Goal: Feedback & Contribution: Contribute content

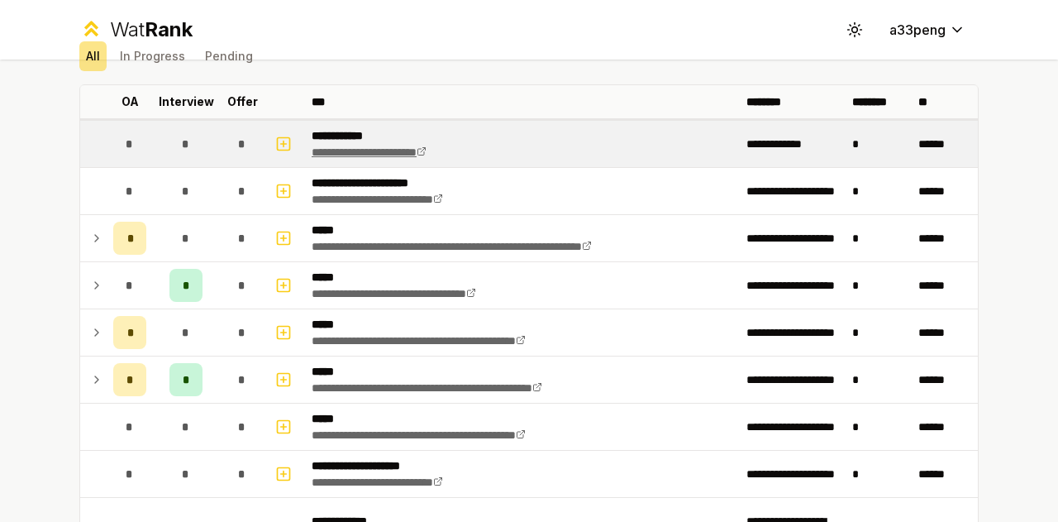
scroll to position [80, 0]
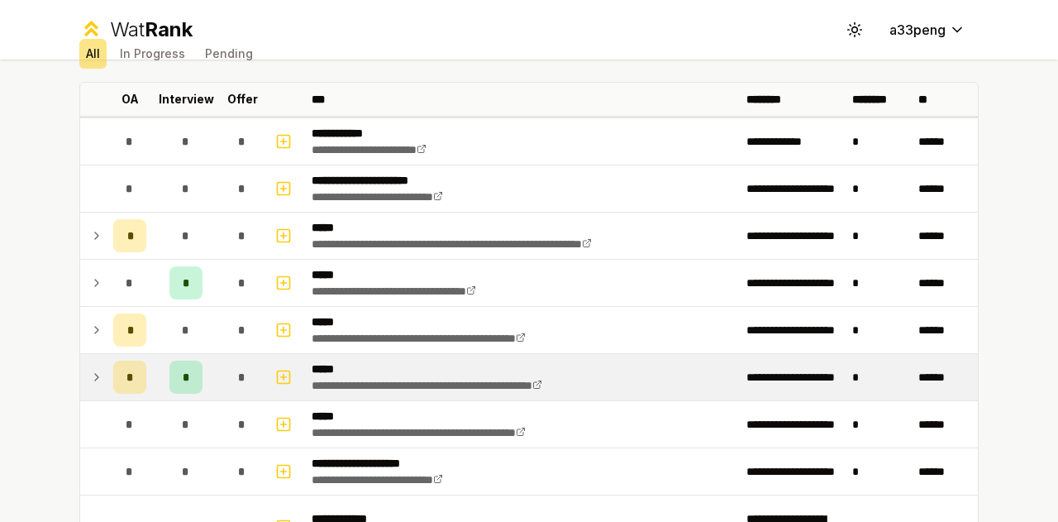
click at [94, 367] on icon at bounding box center [96, 377] width 13 height 20
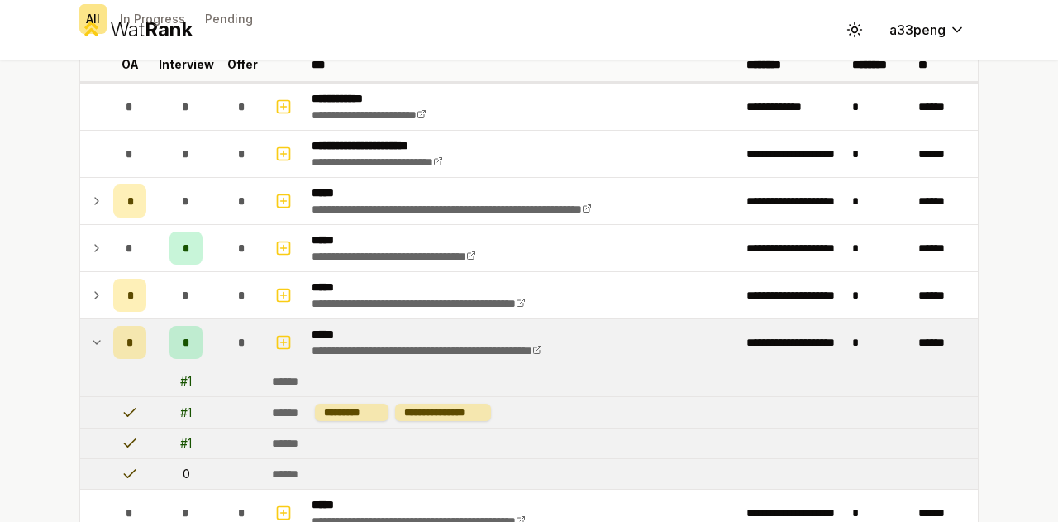
scroll to position [121, 0]
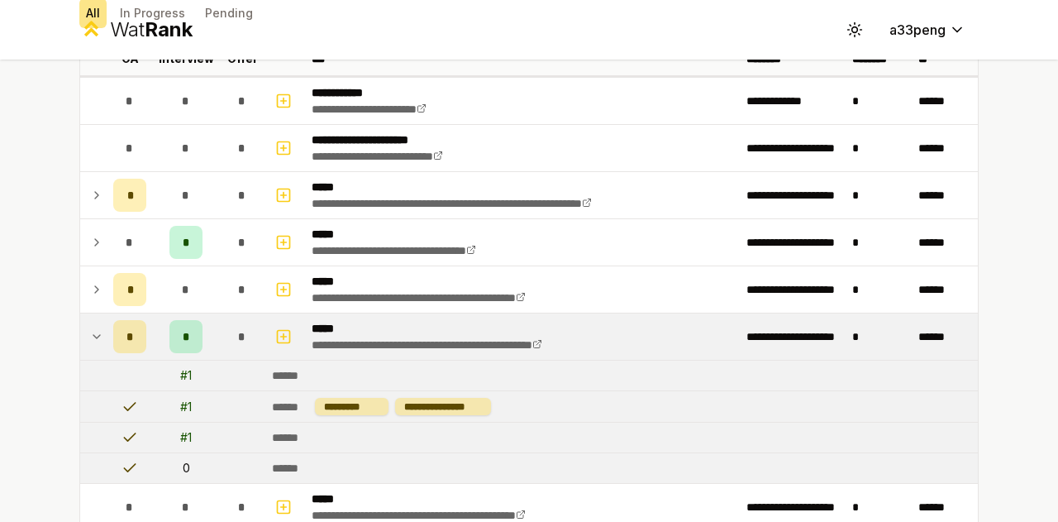
click at [98, 329] on td at bounding box center [93, 336] width 26 height 46
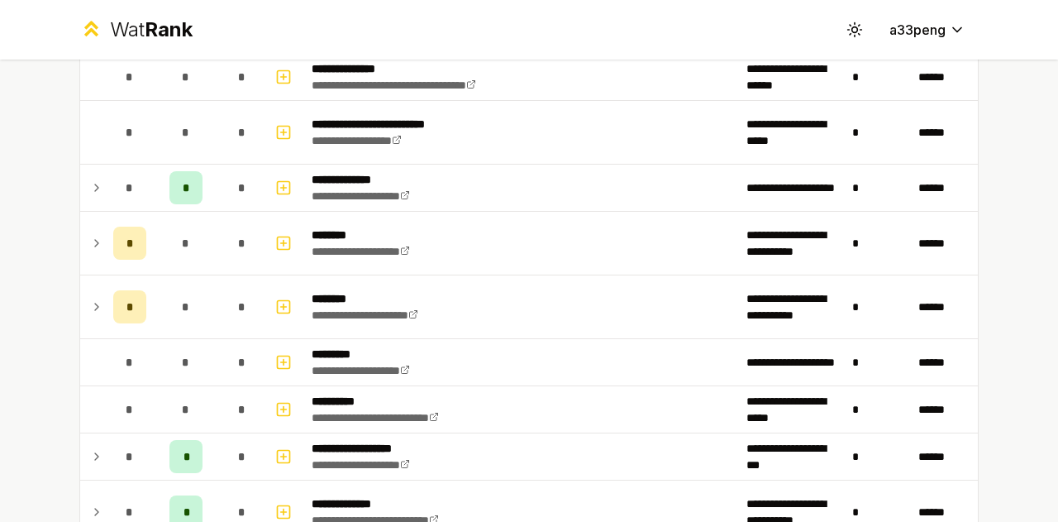
scroll to position [1093, 0]
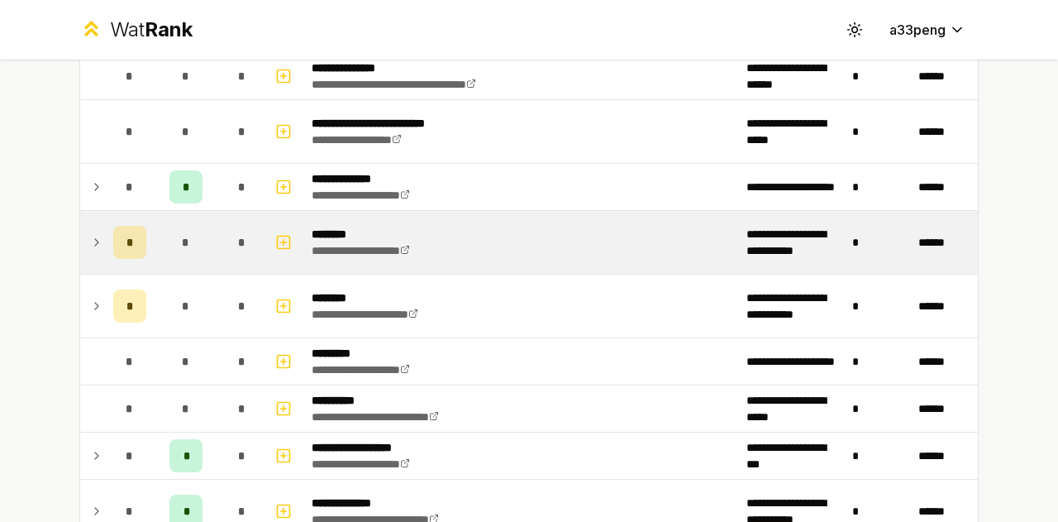
click at [90, 232] on icon at bounding box center [96, 242] width 13 height 20
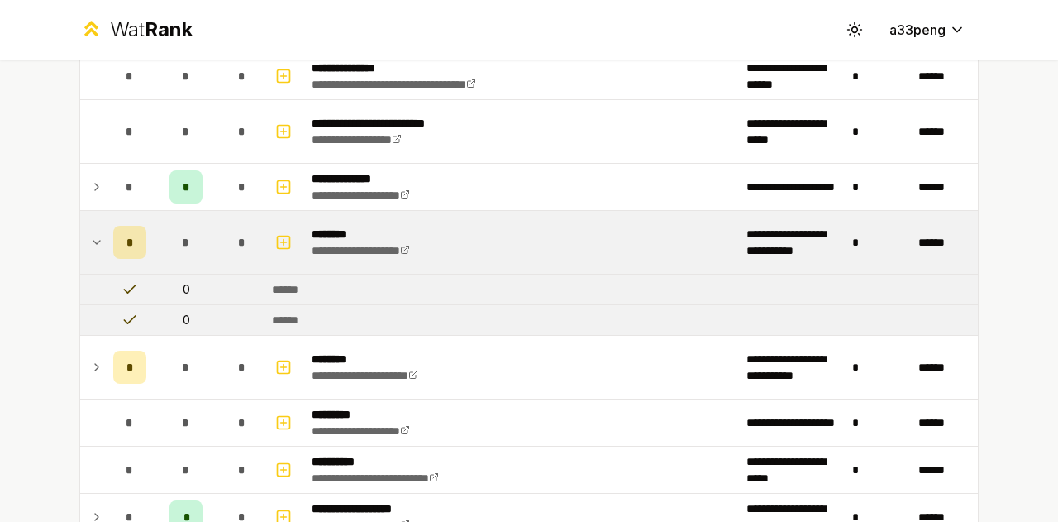
click at [90, 232] on icon at bounding box center [96, 242] width 13 height 20
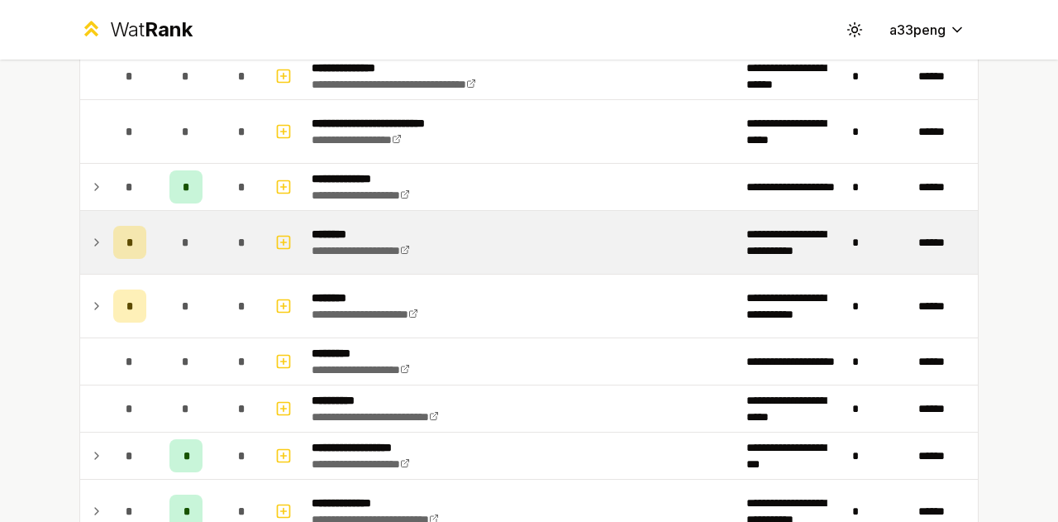
click at [90, 232] on icon at bounding box center [96, 242] width 13 height 20
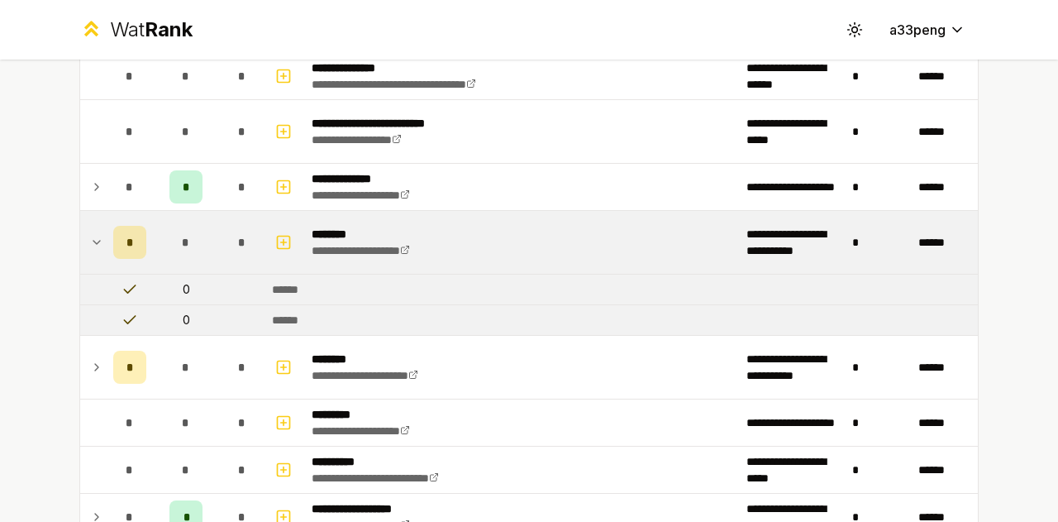
click at [90, 232] on icon at bounding box center [96, 242] width 13 height 20
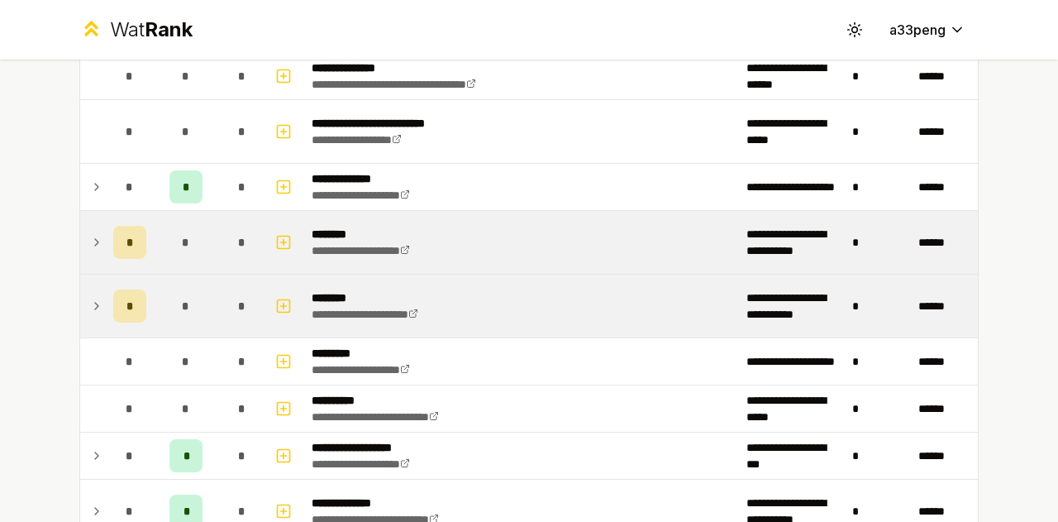
click at [93, 296] on icon at bounding box center [96, 306] width 13 height 20
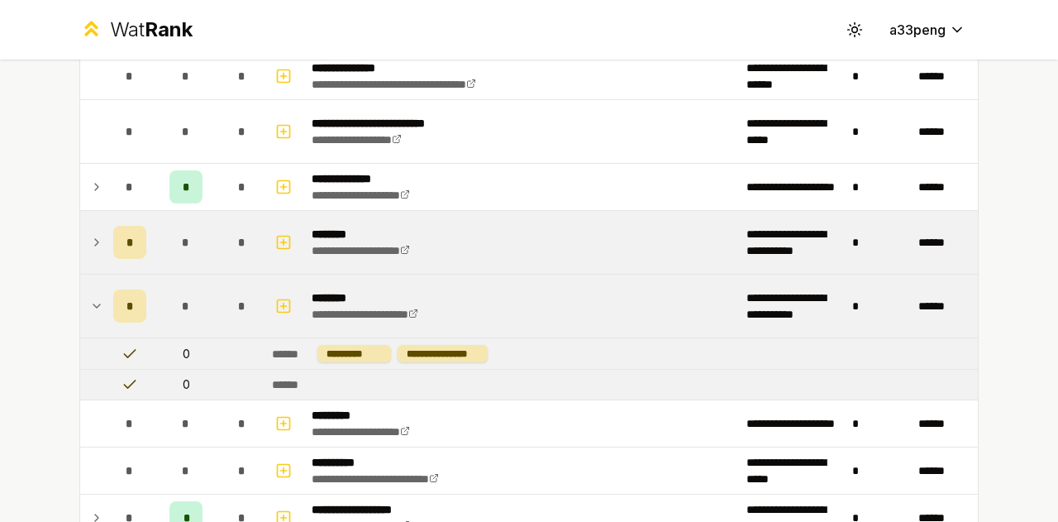
click at [93, 296] on icon at bounding box center [96, 306] width 13 height 20
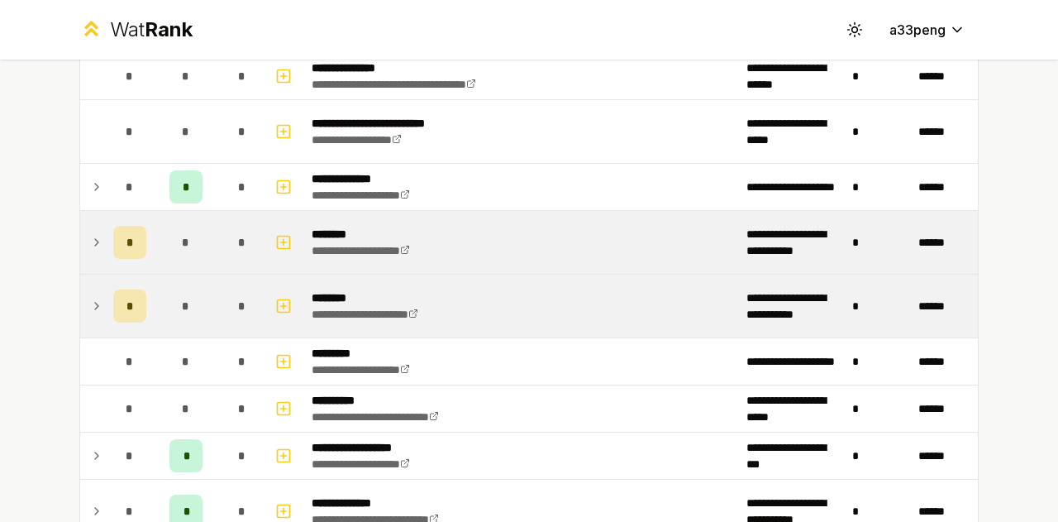
click at [93, 296] on icon at bounding box center [96, 306] width 13 height 20
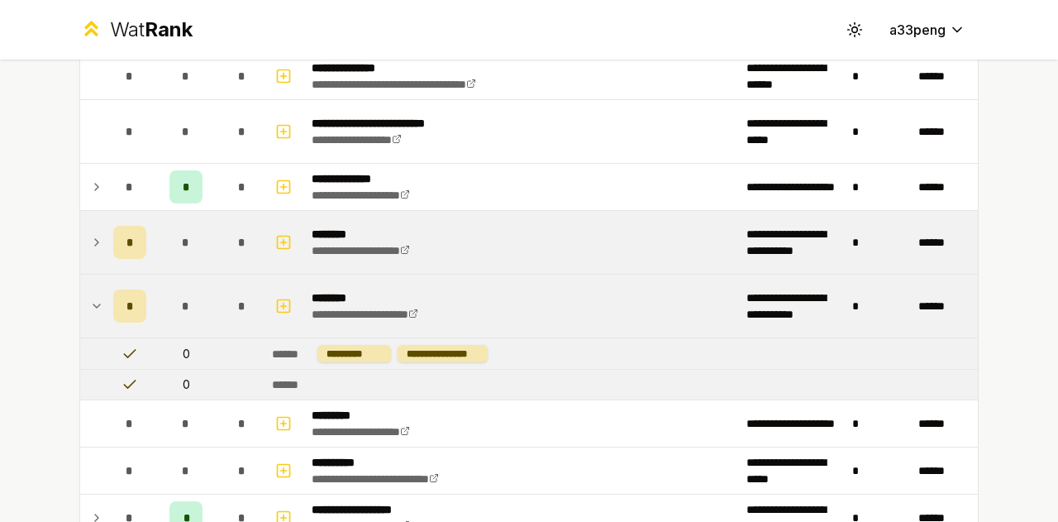
click at [93, 296] on icon at bounding box center [96, 306] width 13 height 20
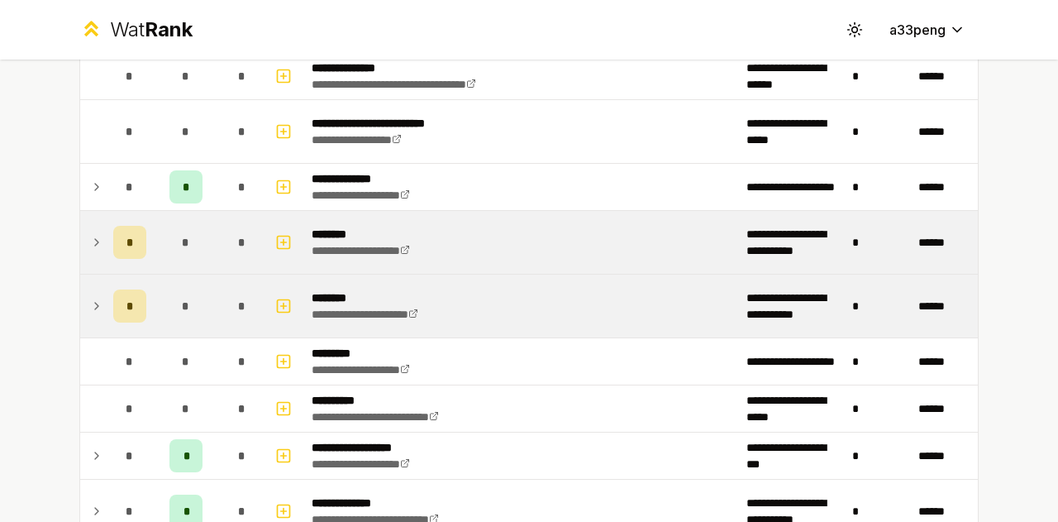
click at [93, 237] on icon at bounding box center [96, 242] width 13 height 20
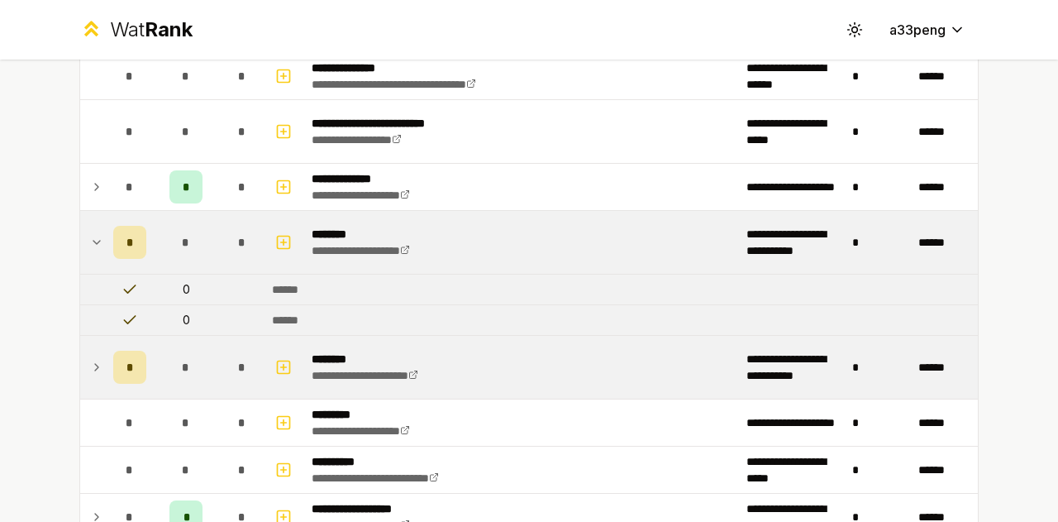
click at [93, 237] on icon at bounding box center [96, 242] width 13 height 20
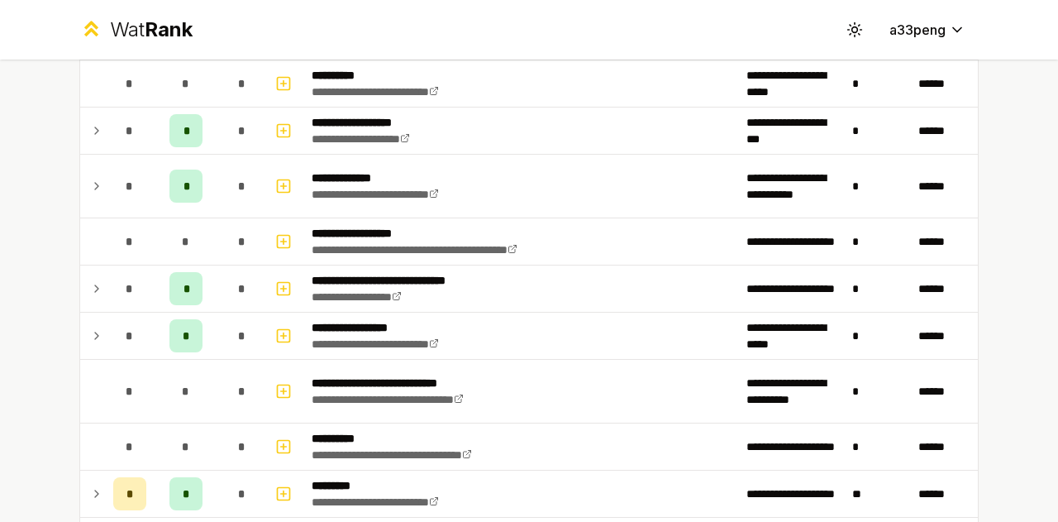
scroll to position [1505, 0]
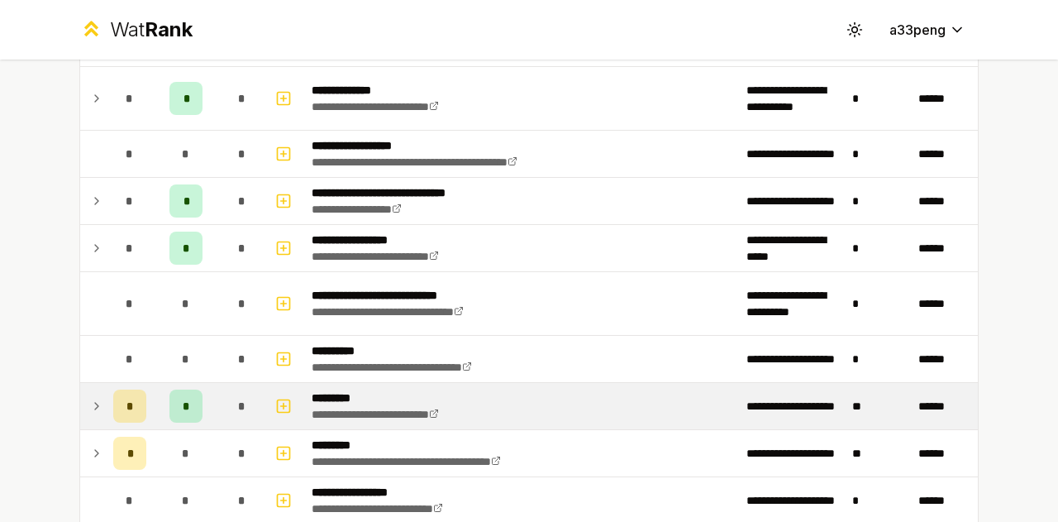
click at [93, 396] on icon at bounding box center [96, 406] width 13 height 20
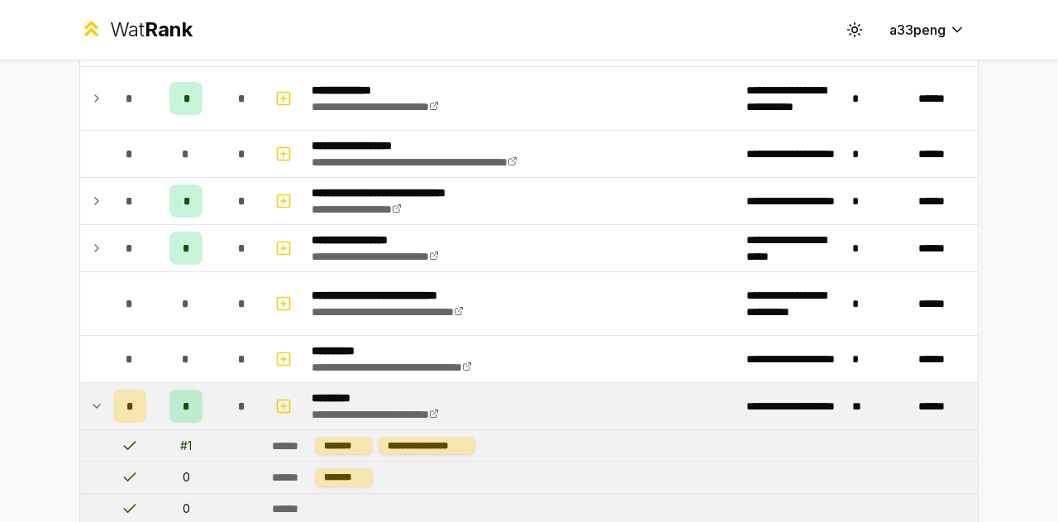
scroll to position [1646, 0]
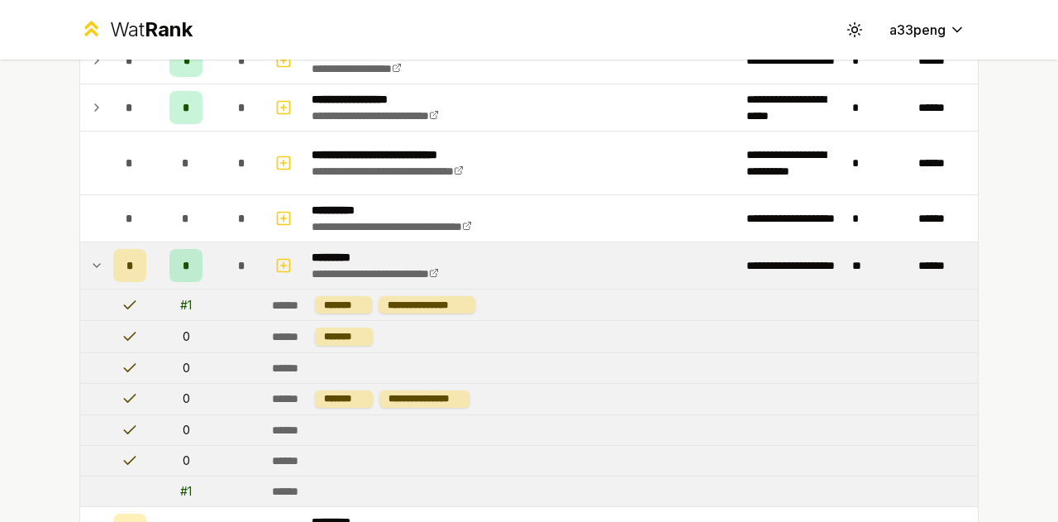
click at [94, 260] on icon at bounding box center [96, 265] width 13 height 20
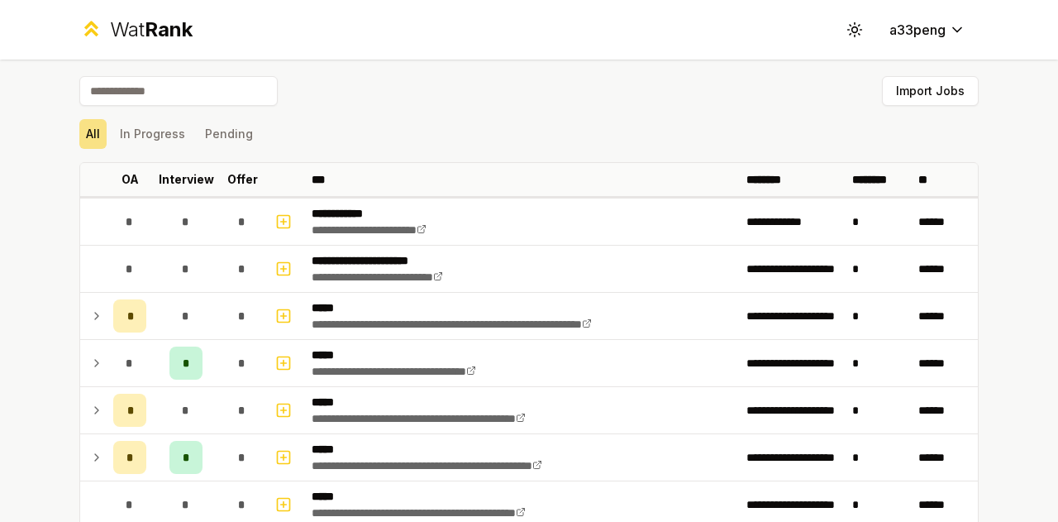
scroll to position [1428, 0]
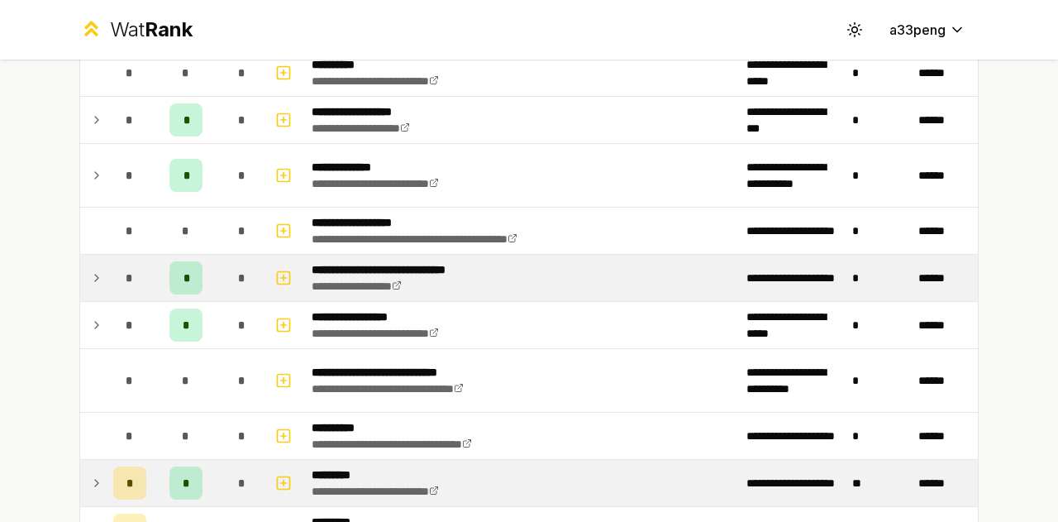
click at [97, 260] on td at bounding box center [93, 278] width 26 height 46
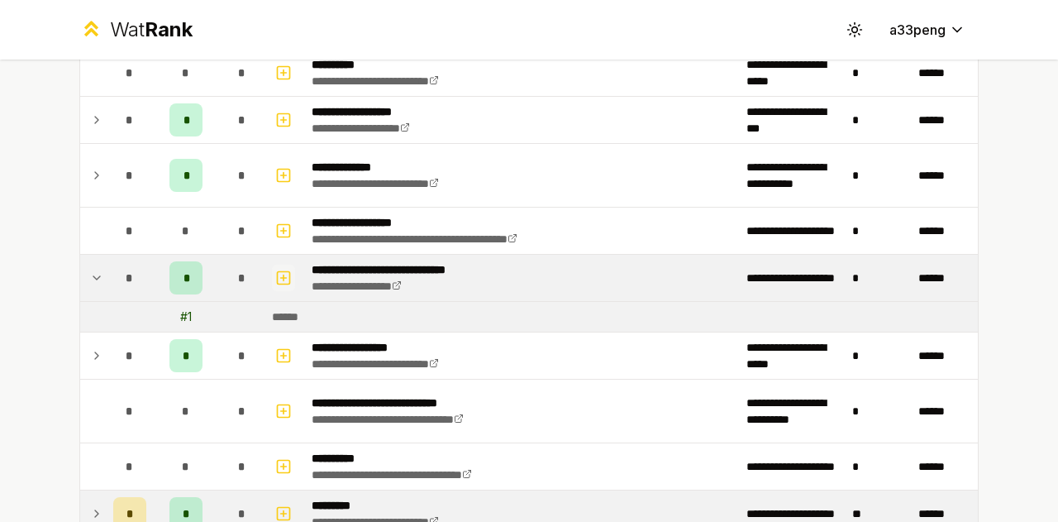
click at [284, 269] on icon "button" at bounding box center [283, 278] width 17 height 20
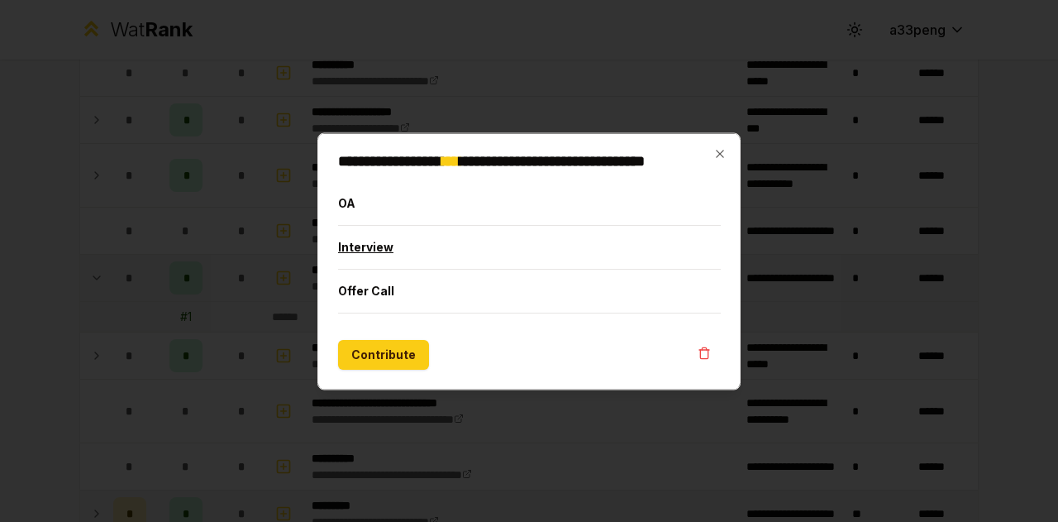
click at [424, 237] on button "Interview" at bounding box center [529, 246] width 383 height 43
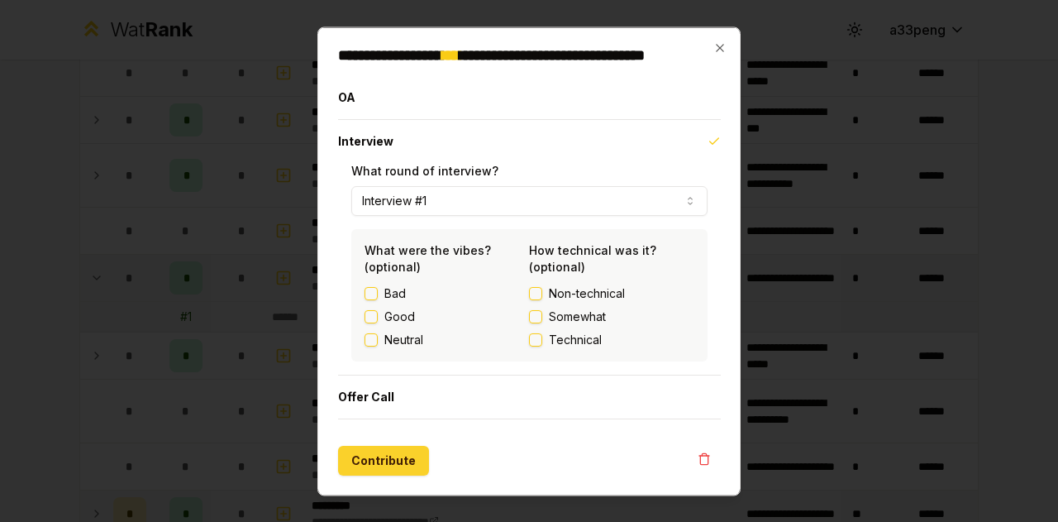
click at [380, 465] on button "Contribute" at bounding box center [383, 460] width 91 height 30
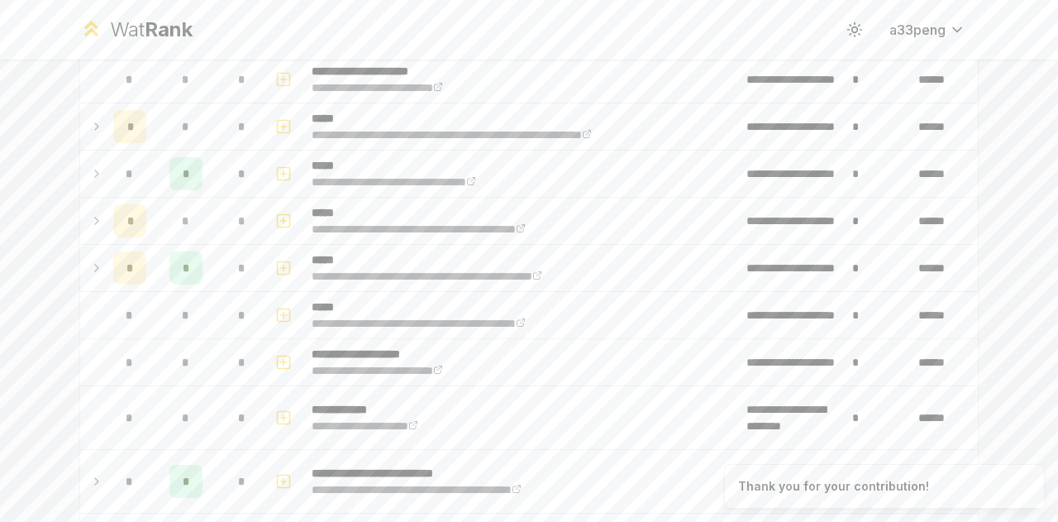
scroll to position [296, 0]
